Goal: Task Accomplishment & Management: Use online tool/utility

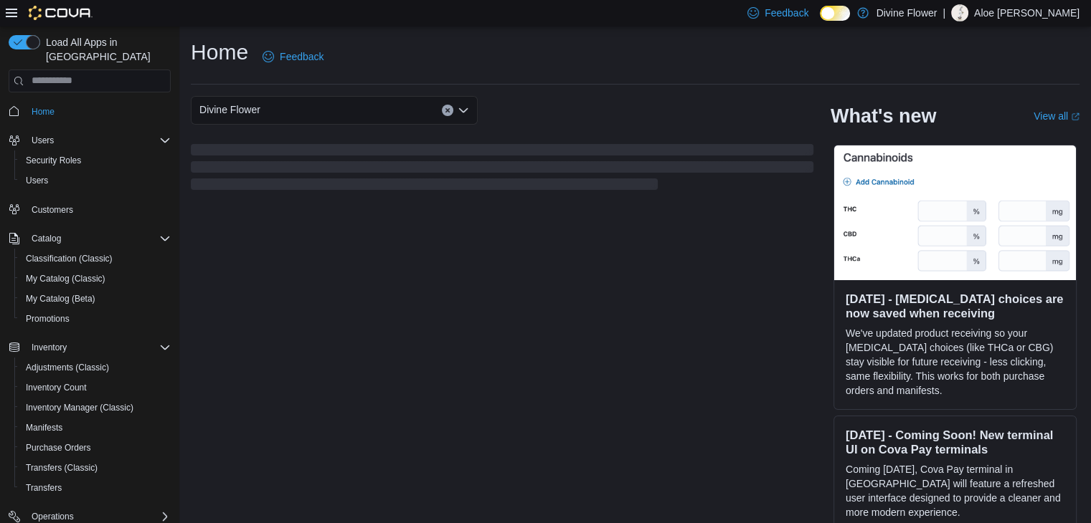
click at [9, 7] on icon at bounding box center [11, 12] width 11 height 11
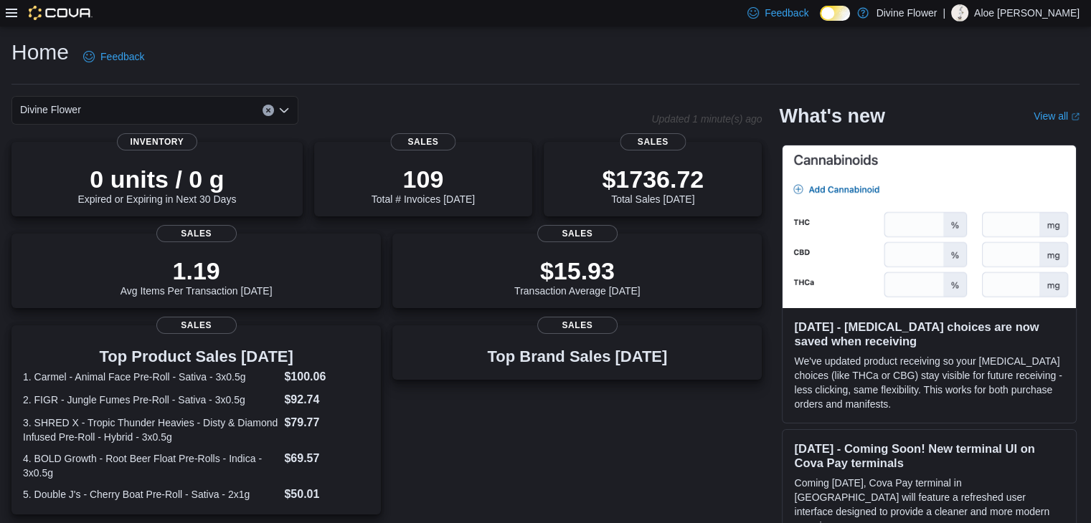
click at [11, 12] on icon at bounding box center [11, 12] width 11 height 11
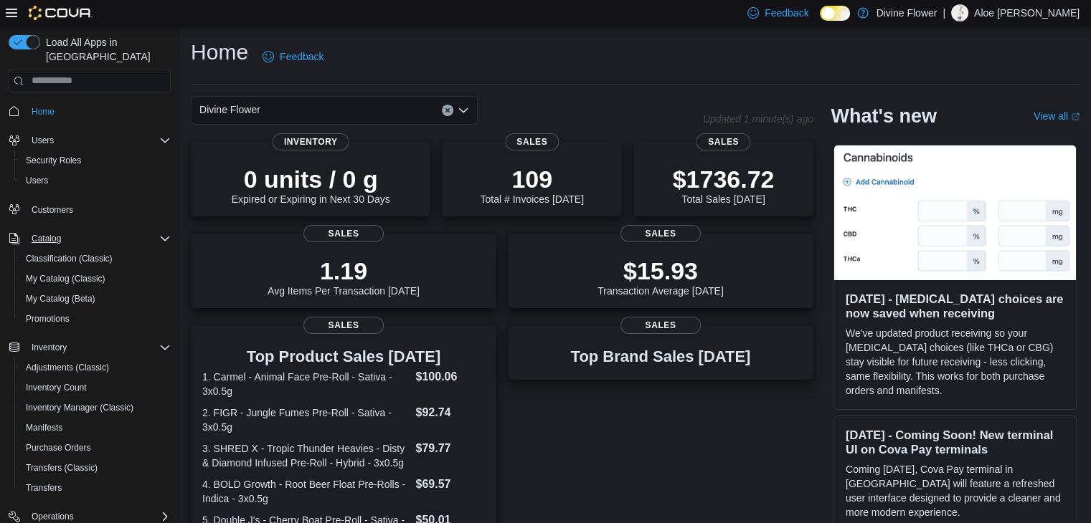
scroll to position [141, 0]
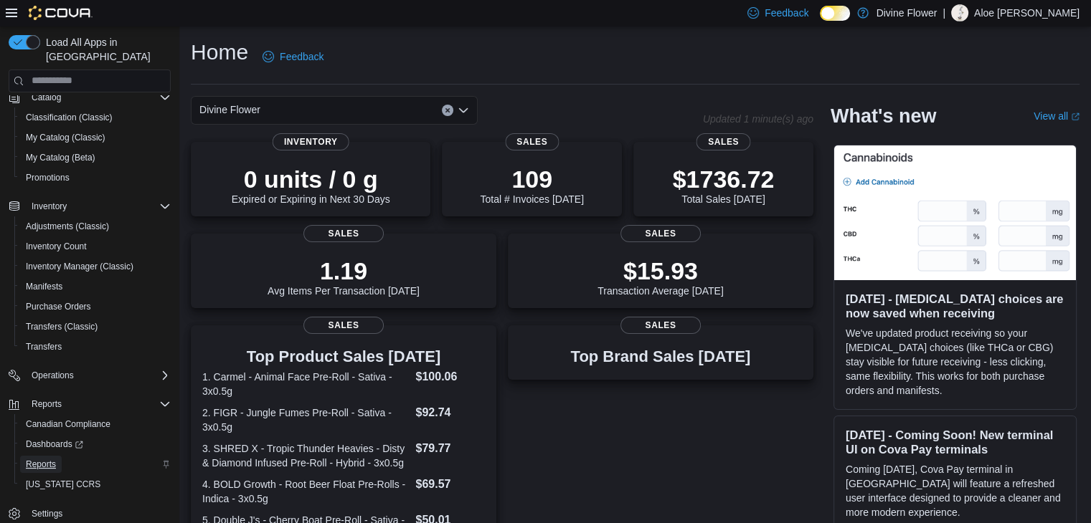
click at [60, 456] on link "Reports" at bounding box center [41, 464] width 42 height 17
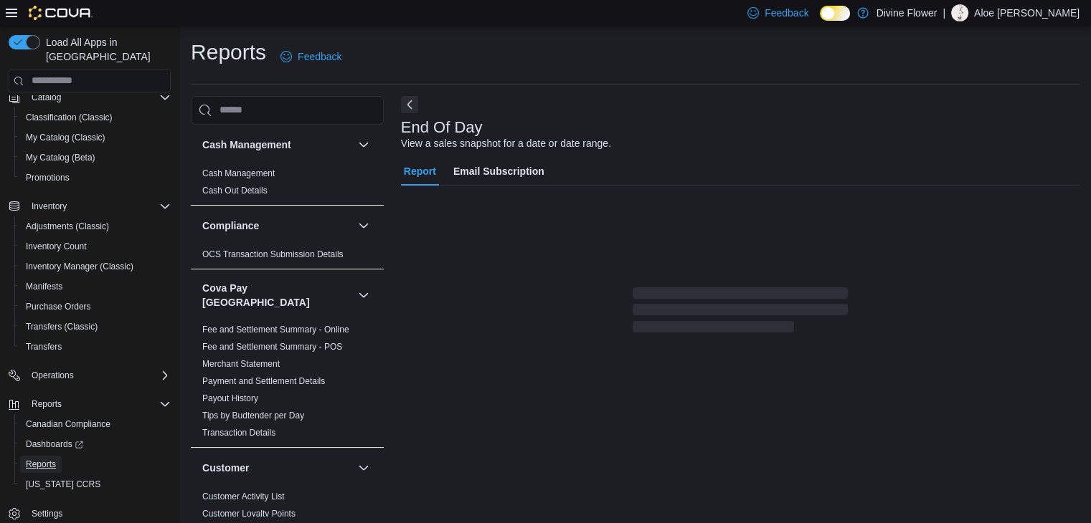
scroll to position [5, 0]
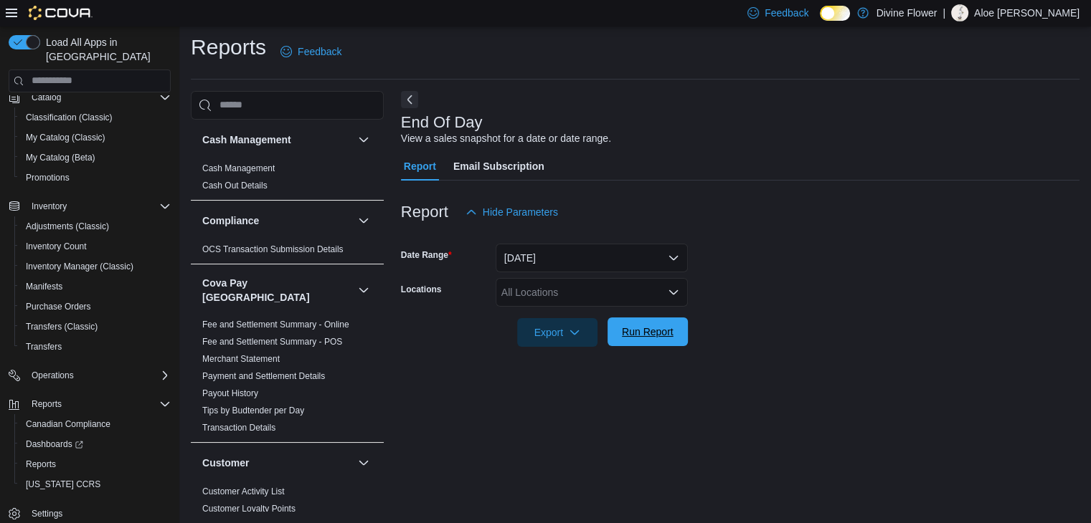
click at [648, 321] on span "Run Report" at bounding box center [647, 332] width 63 height 29
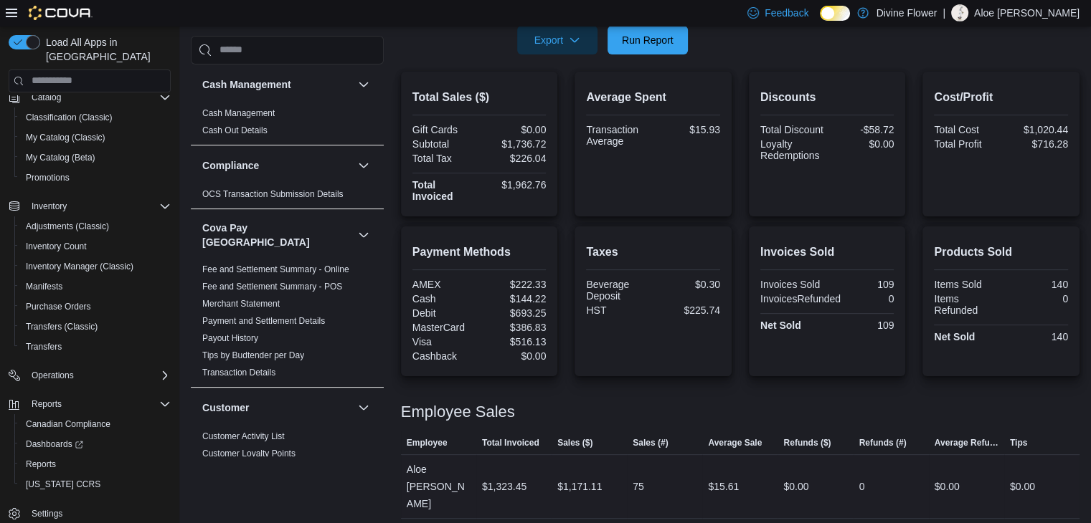
scroll to position [316, 0]
